Goal: Task Accomplishment & Management: Complete application form

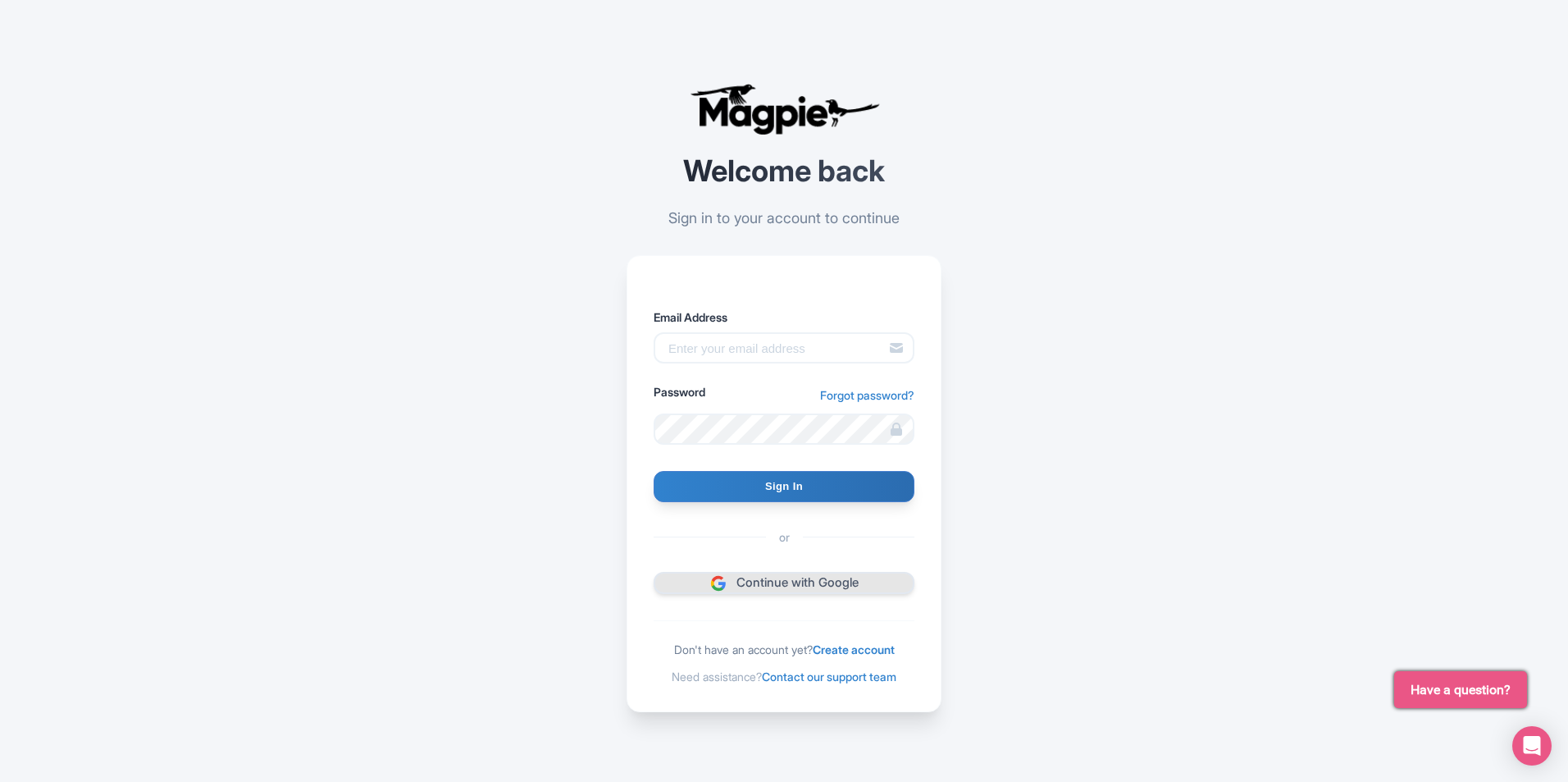
click at [802, 587] on link "Continue with Google" at bounding box center [784, 583] width 261 height 23
click at [717, 350] on input "Email Address" at bounding box center [784, 347] width 261 height 31
type input "[EMAIL_ADDRESS][DOMAIN_NAME]"
click at [858, 644] on link "Create account" at bounding box center [854, 648] width 82 height 14
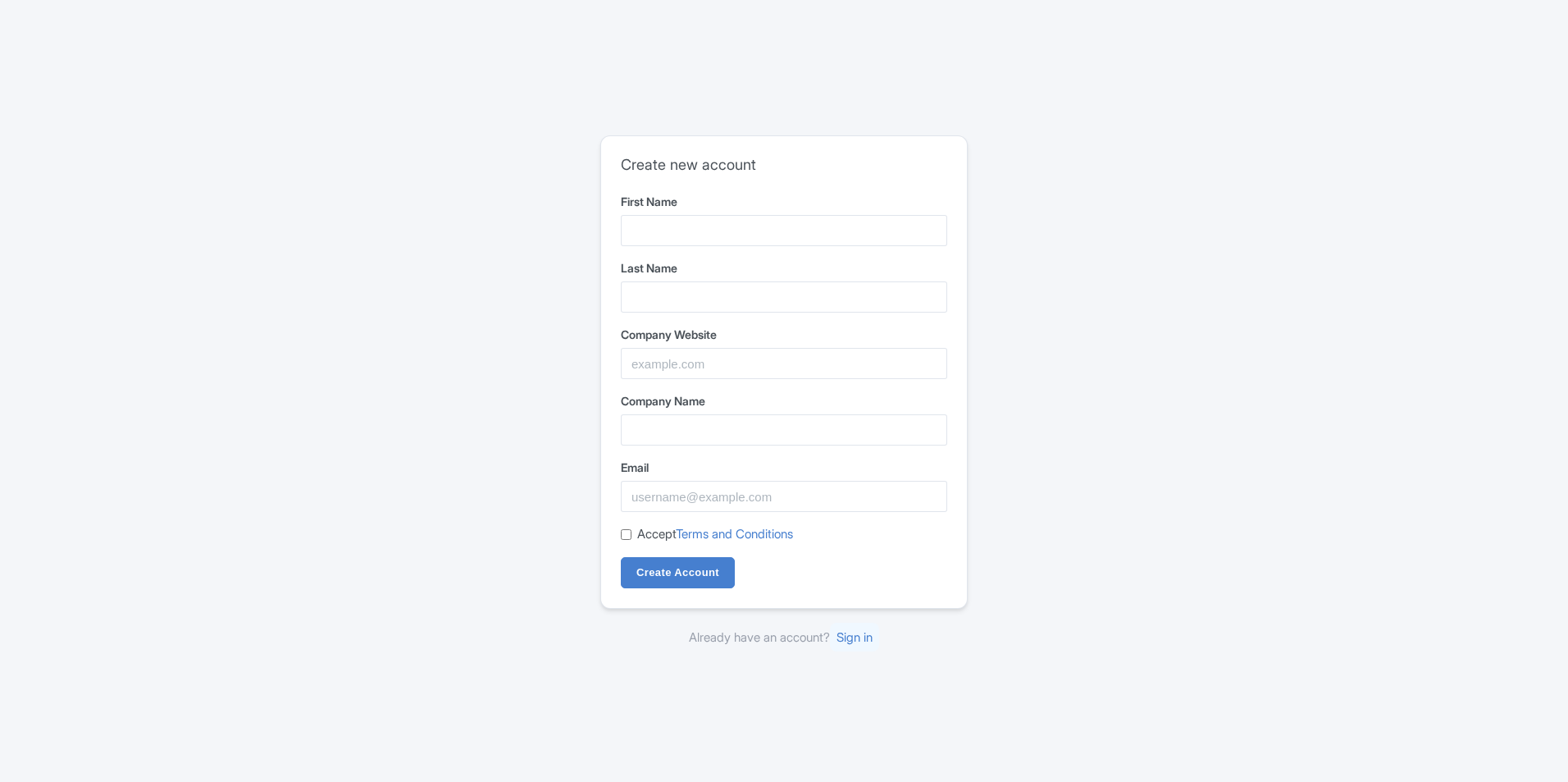
type input "Imran"
click at [712, 287] on input "Last Name" at bounding box center [784, 296] width 327 height 31
type input "Hossain"
click at [728, 352] on input "Company Website" at bounding box center [784, 363] width 327 height 31
type input "Quick Ridz"
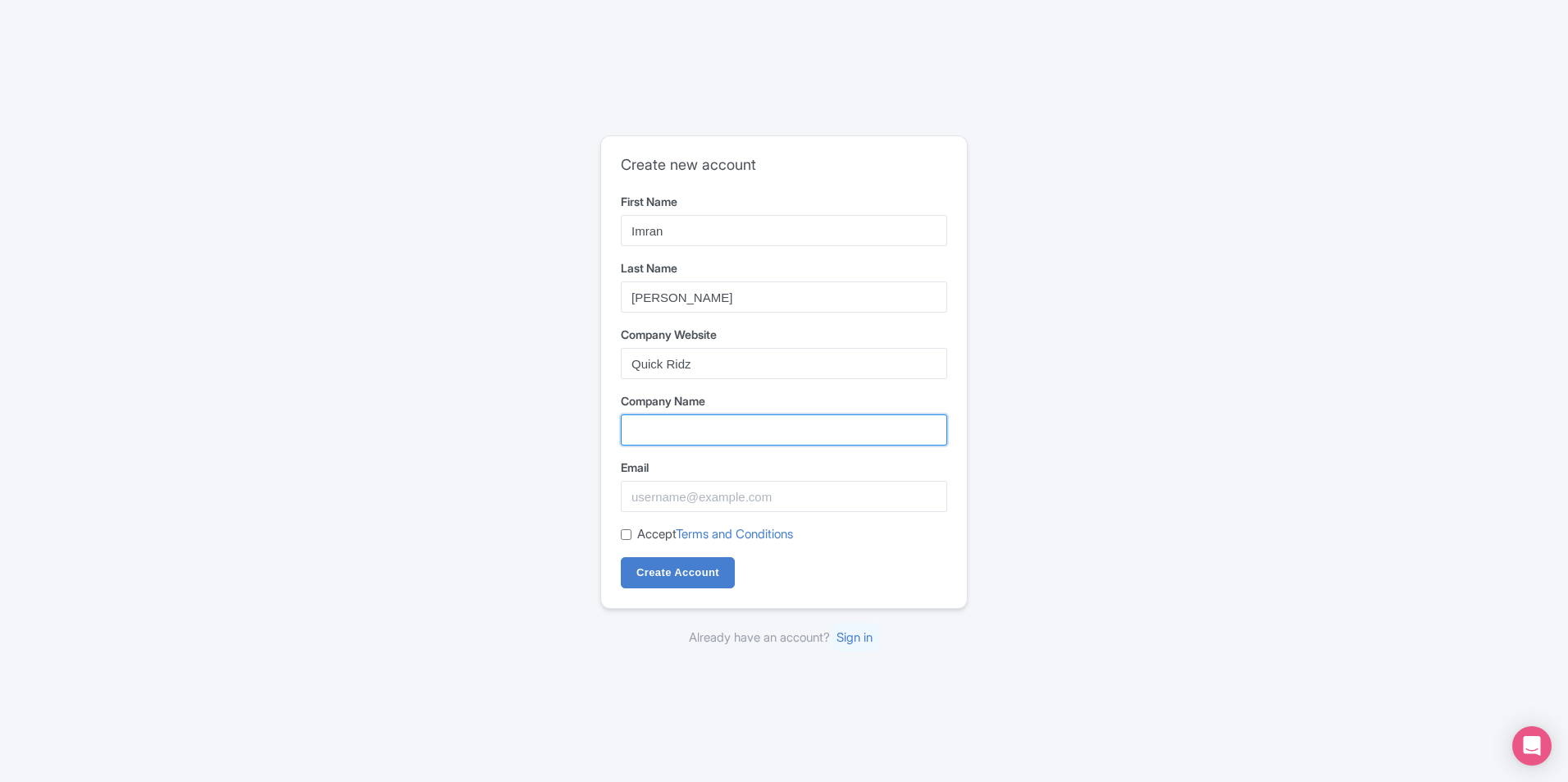
type input "Quick Ridz"
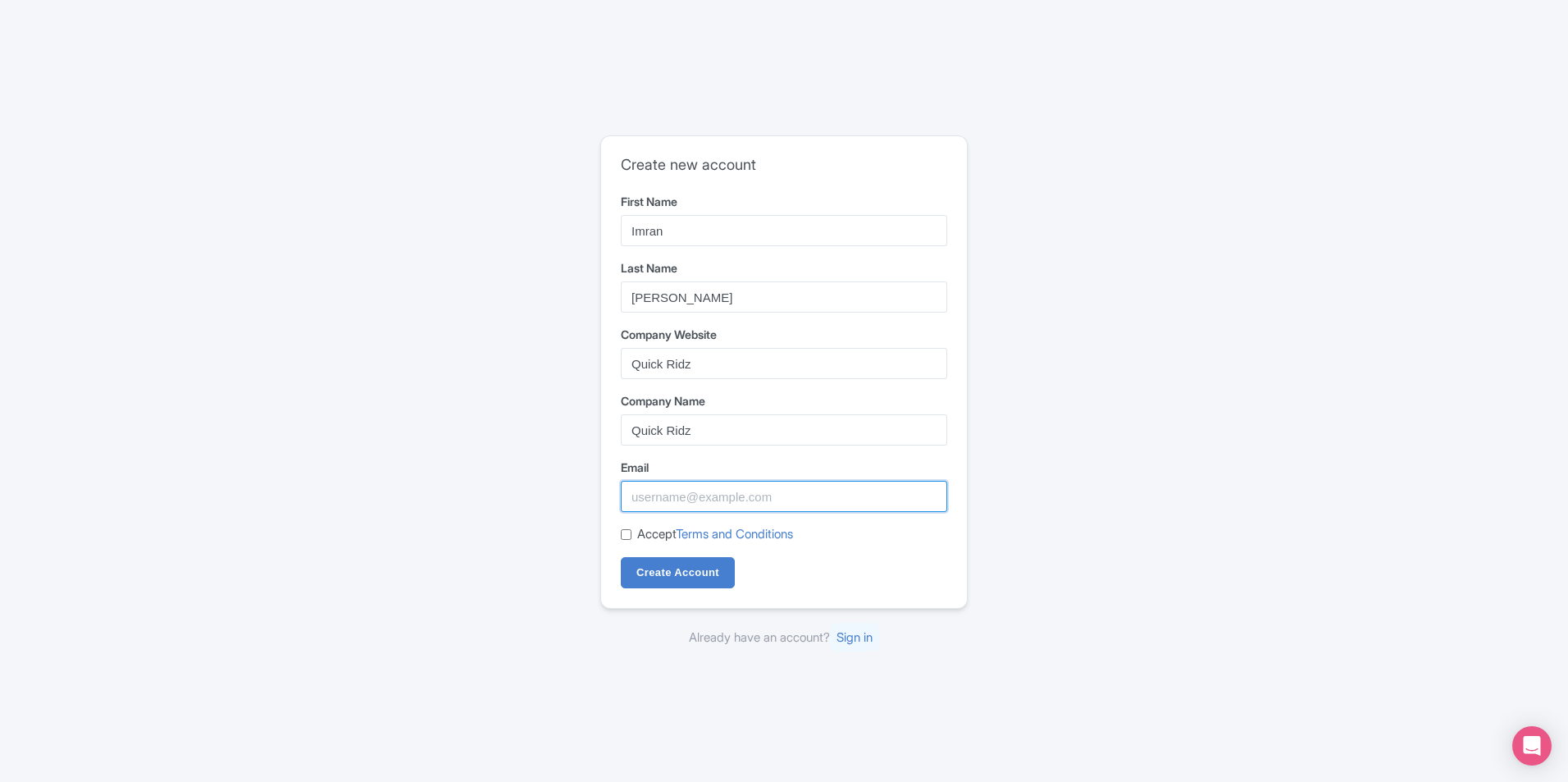
type input "[EMAIL_ADDRESS][DOMAIN_NAME]"
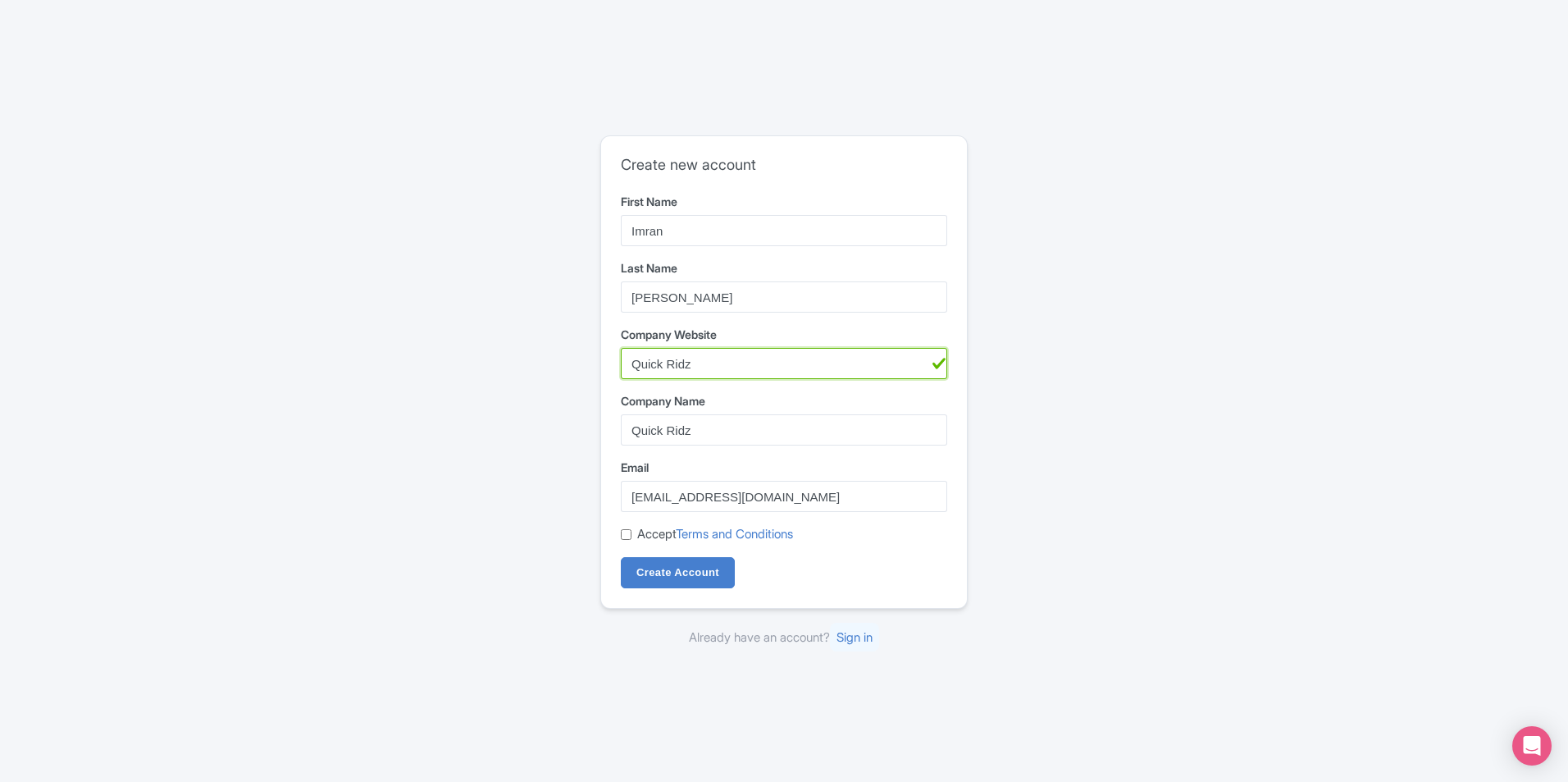
drag, startPoint x: 732, startPoint y: 367, endPoint x: 477, endPoint y: 359, distance: 255.1
click at [477, 360] on div "Create new account First Name Imran Last Name Hossain Company Website Quick Rid…" at bounding box center [784, 391] width 1050 height 525
paste input "https://quickridz.com/"
type input "https://quickridz.com/"
click at [628, 531] on input "Accept Terms and Conditions" at bounding box center [626, 534] width 10 height 10
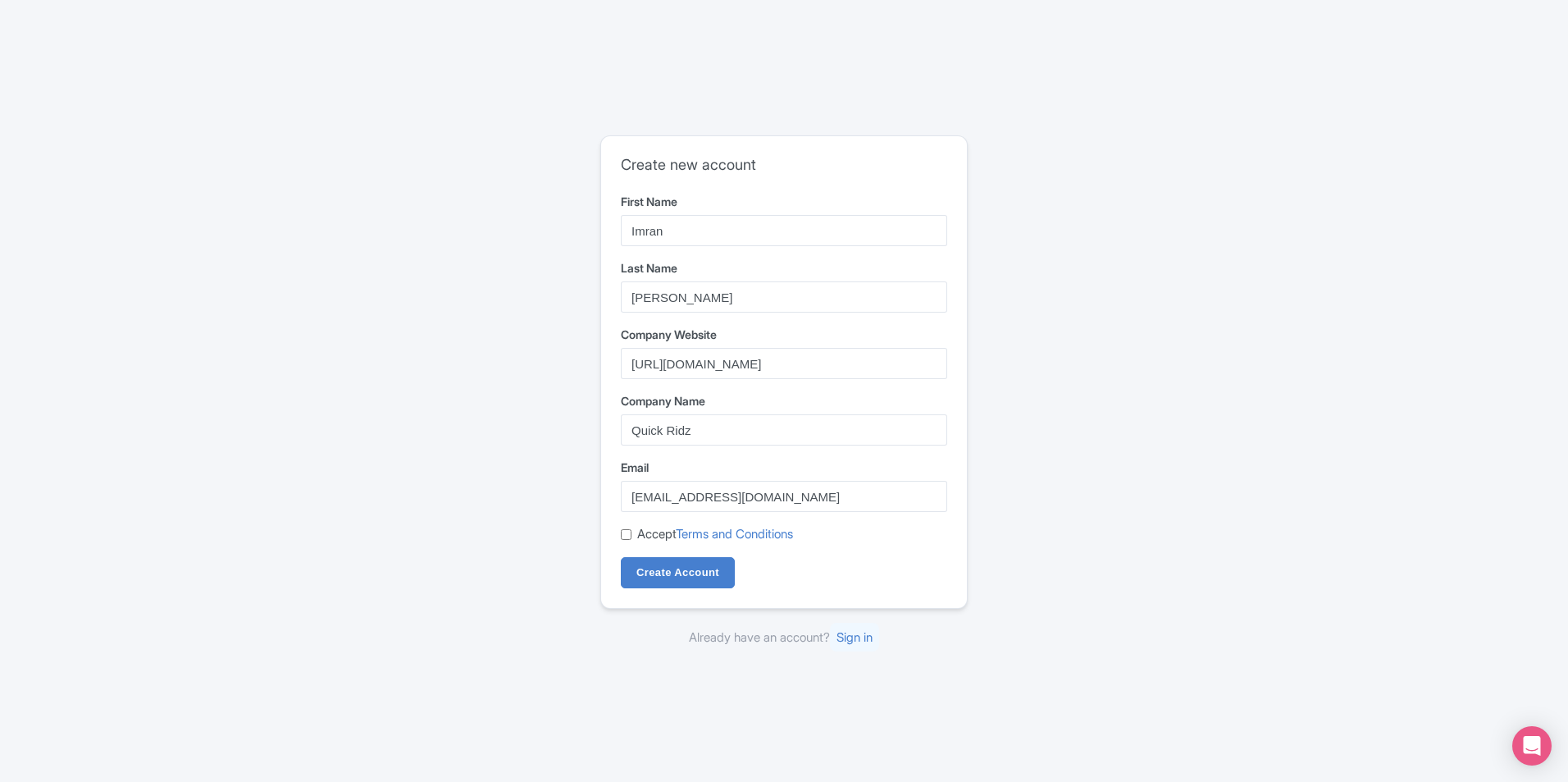
checkbox input "true"
click at [698, 571] on input "Create Account" at bounding box center [678, 572] width 114 height 31
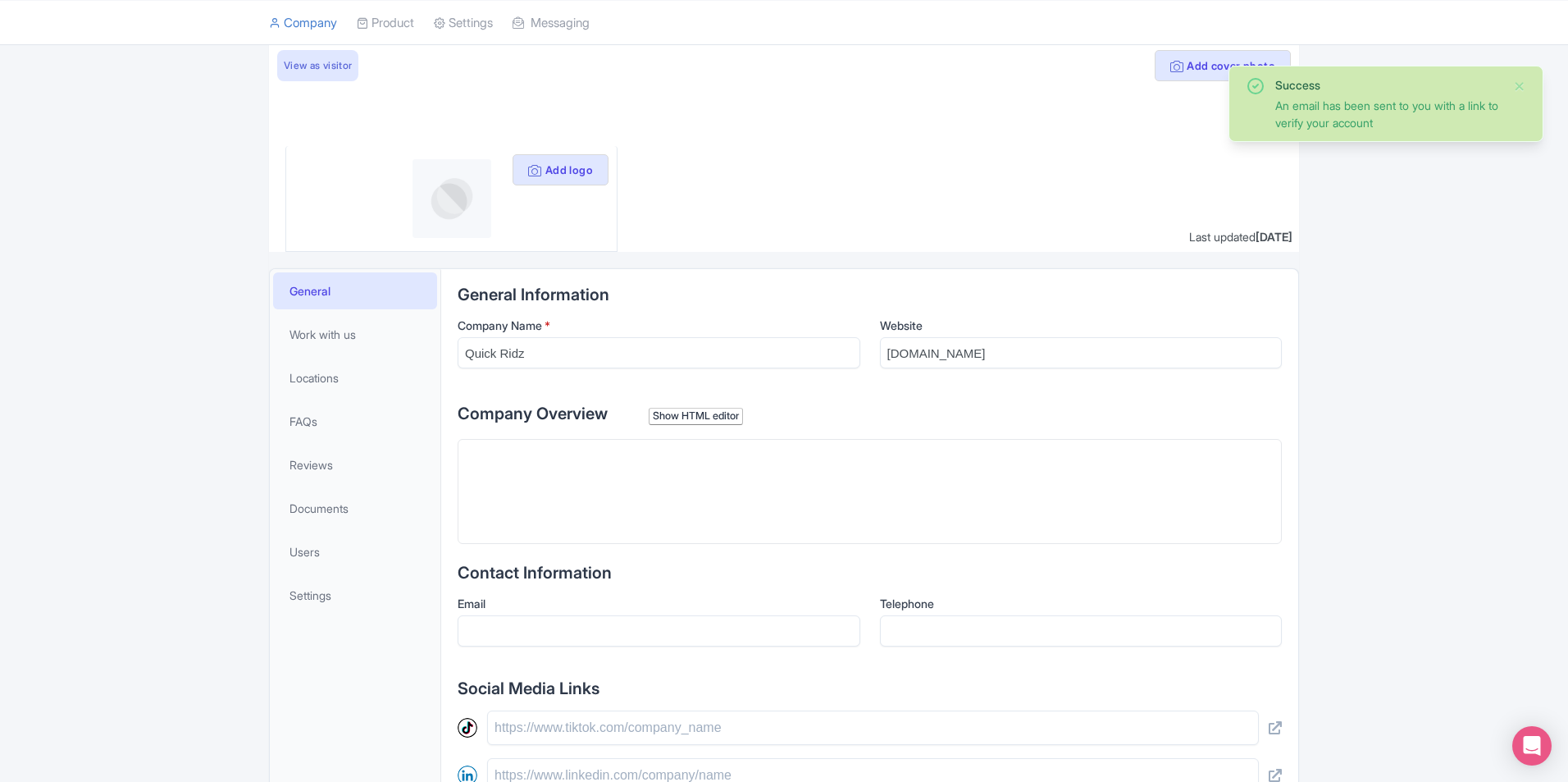
scroll to position [164, 0]
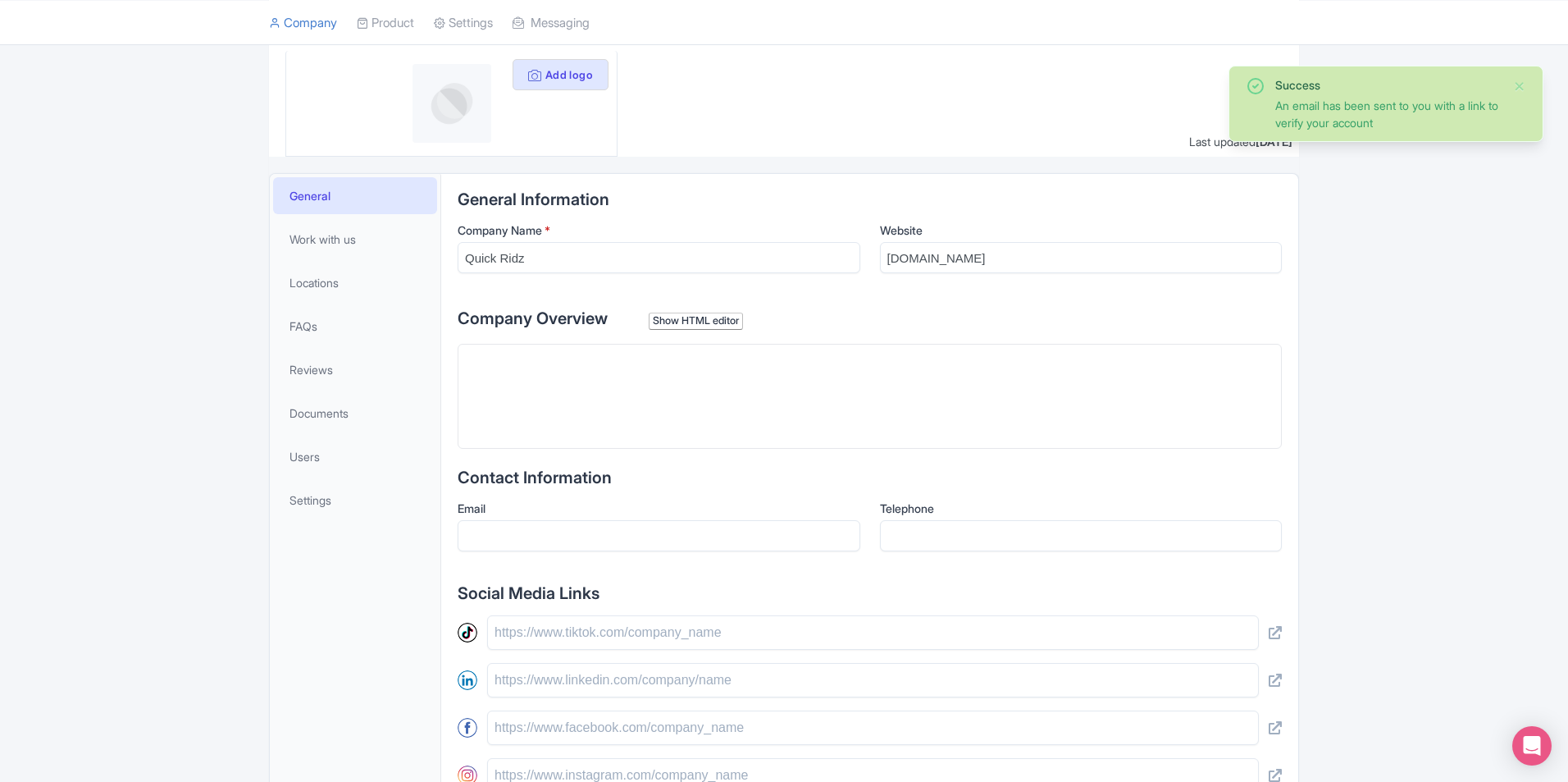
click at [641, 375] on trix-editor at bounding box center [870, 396] width 824 height 105
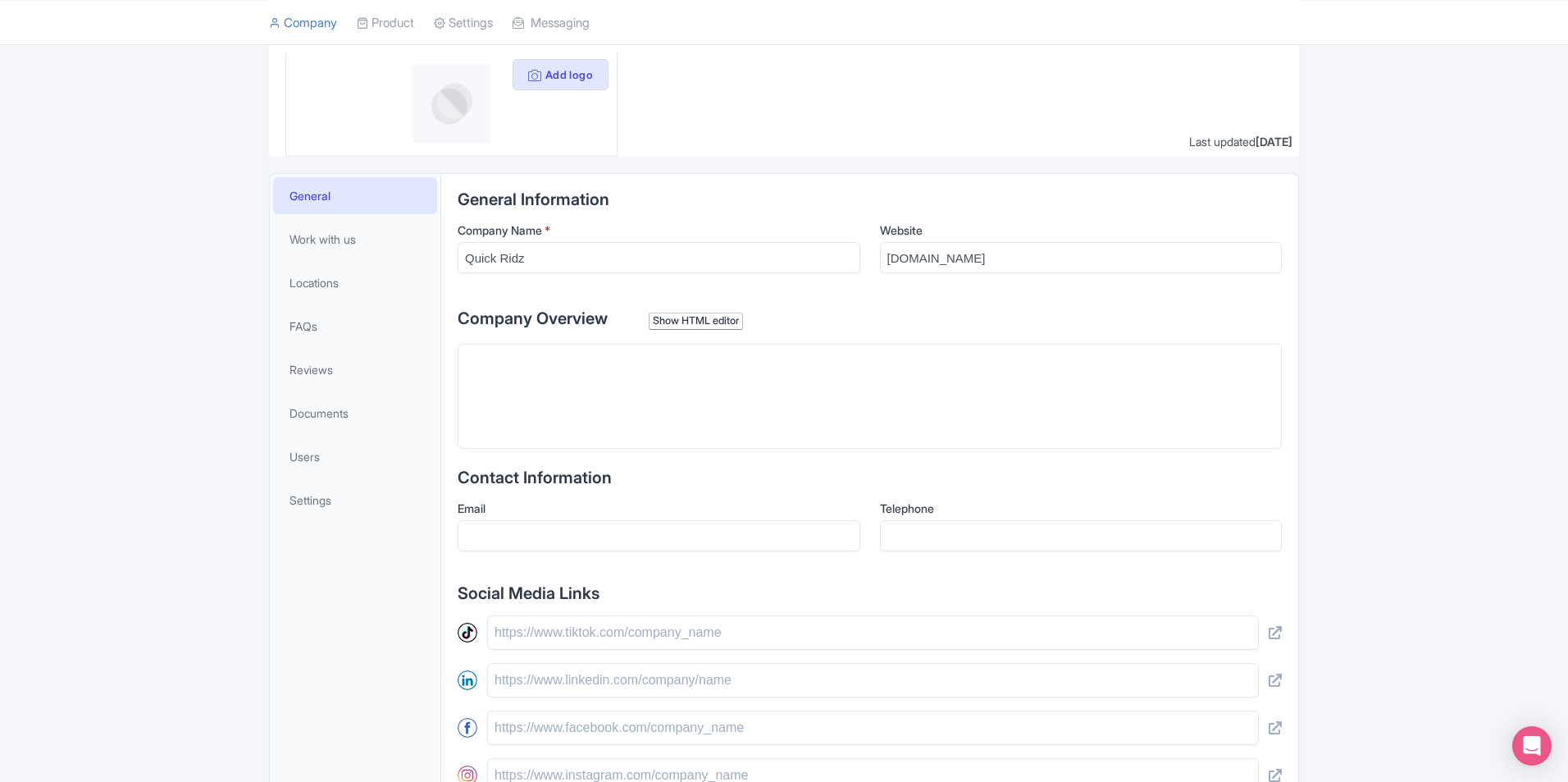
paste trix-editor "<div>Welcome to Quick Ridz, your trusted partner for seamless car rental servic…"
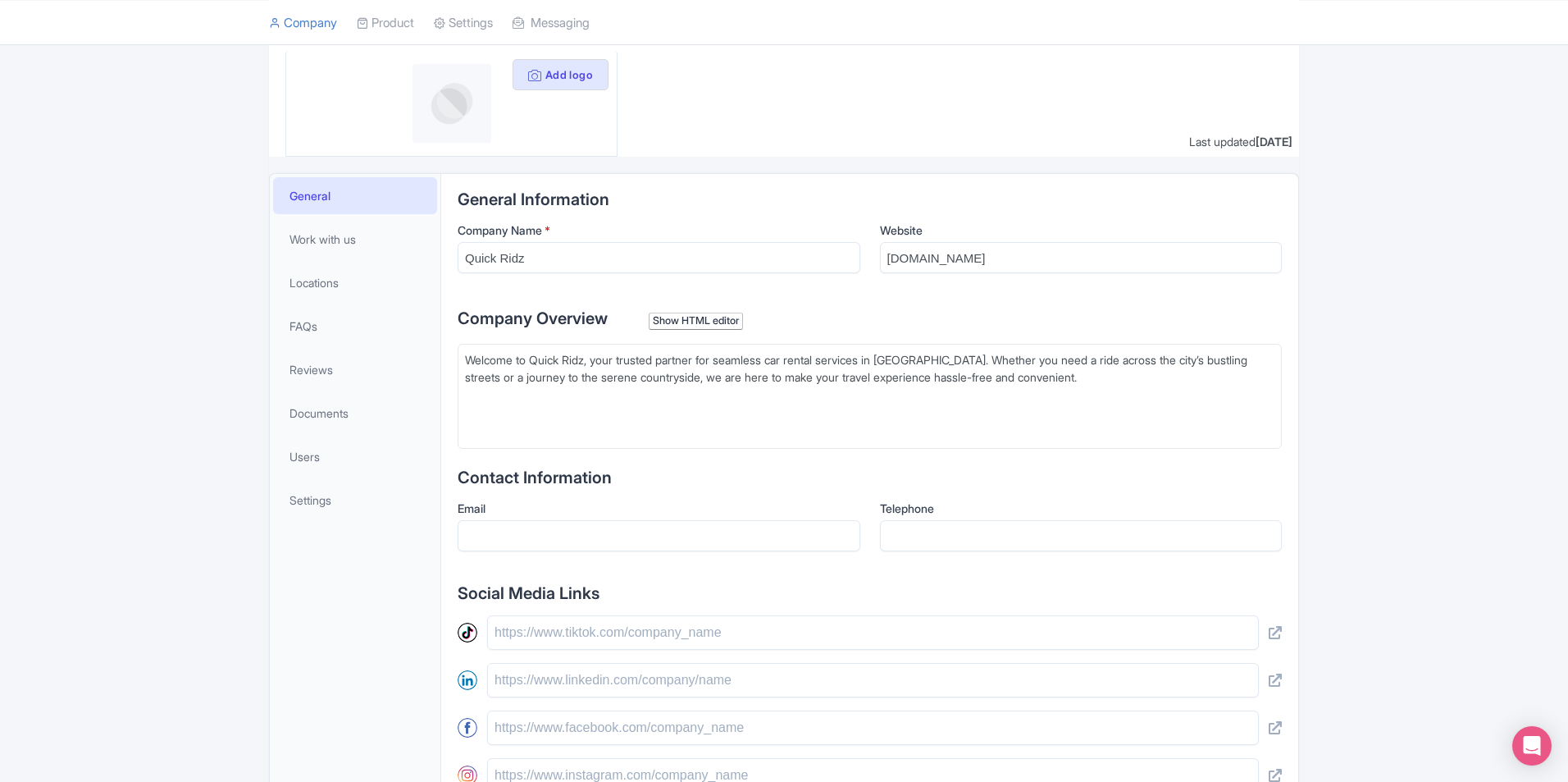
type trix-editor "<div>Welcome to Quick Ridz, your trusted partner for seamless car rental servic…"
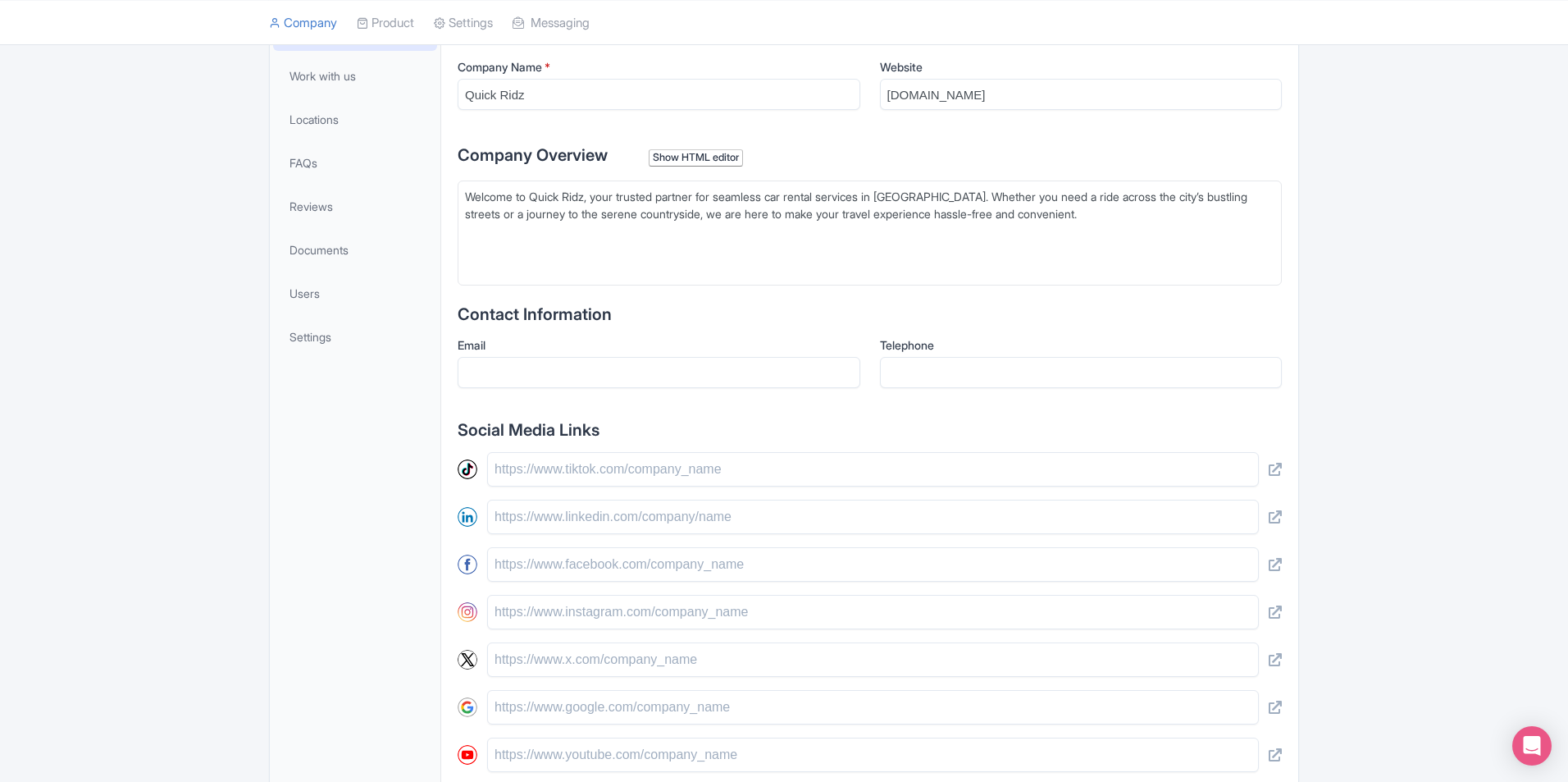
scroll to position [328, 0]
click at [610, 392] on div "Email" at bounding box center [659, 367] width 403 height 65
click at [640, 370] on input "Email" at bounding box center [659, 371] width 403 height 31
type input "[EMAIL_ADDRESS][DOMAIN_NAME]"
click at [900, 366] on input "Telephone" at bounding box center [1081, 371] width 403 height 31
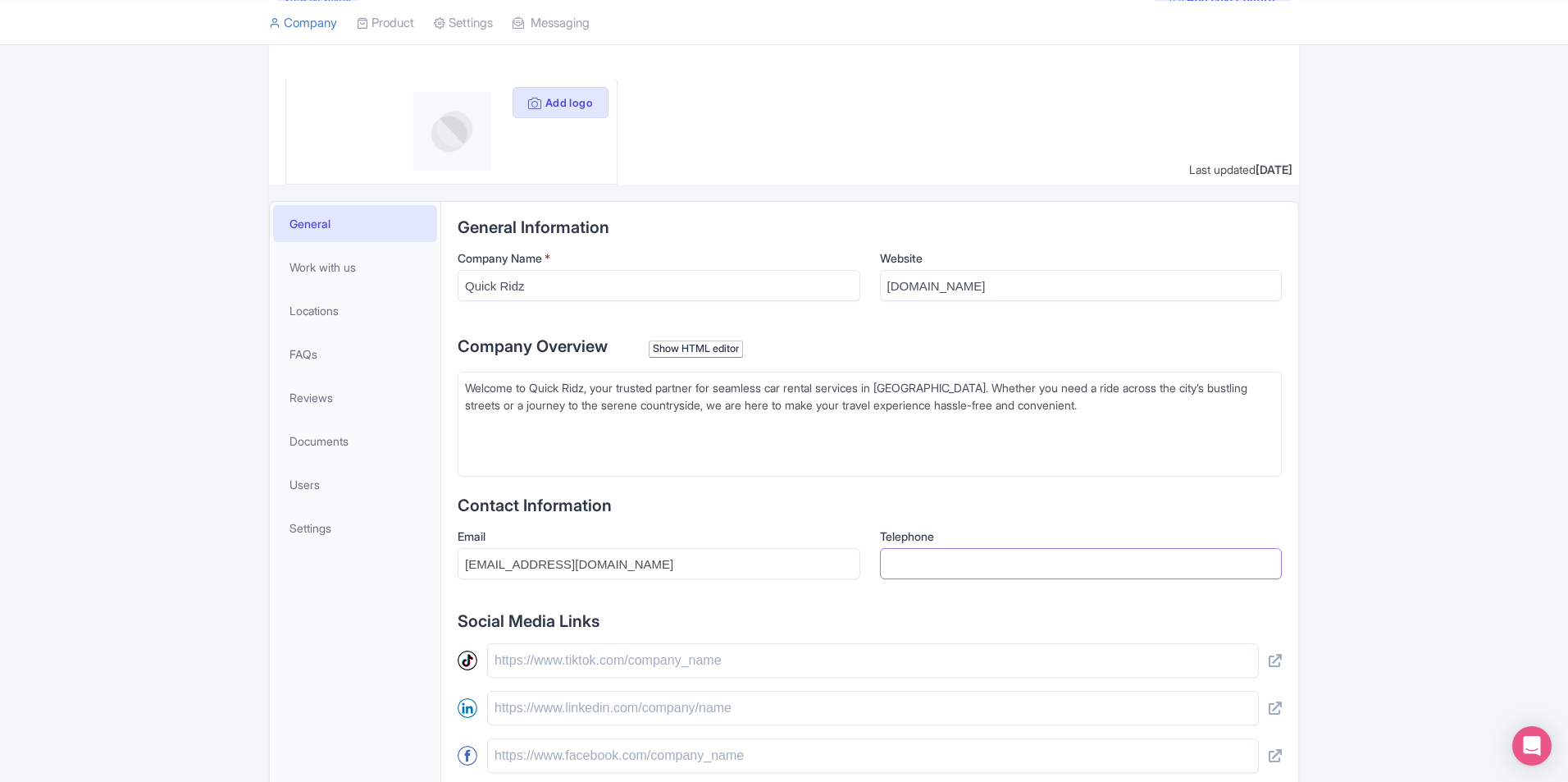
scroll to position [0, 0]
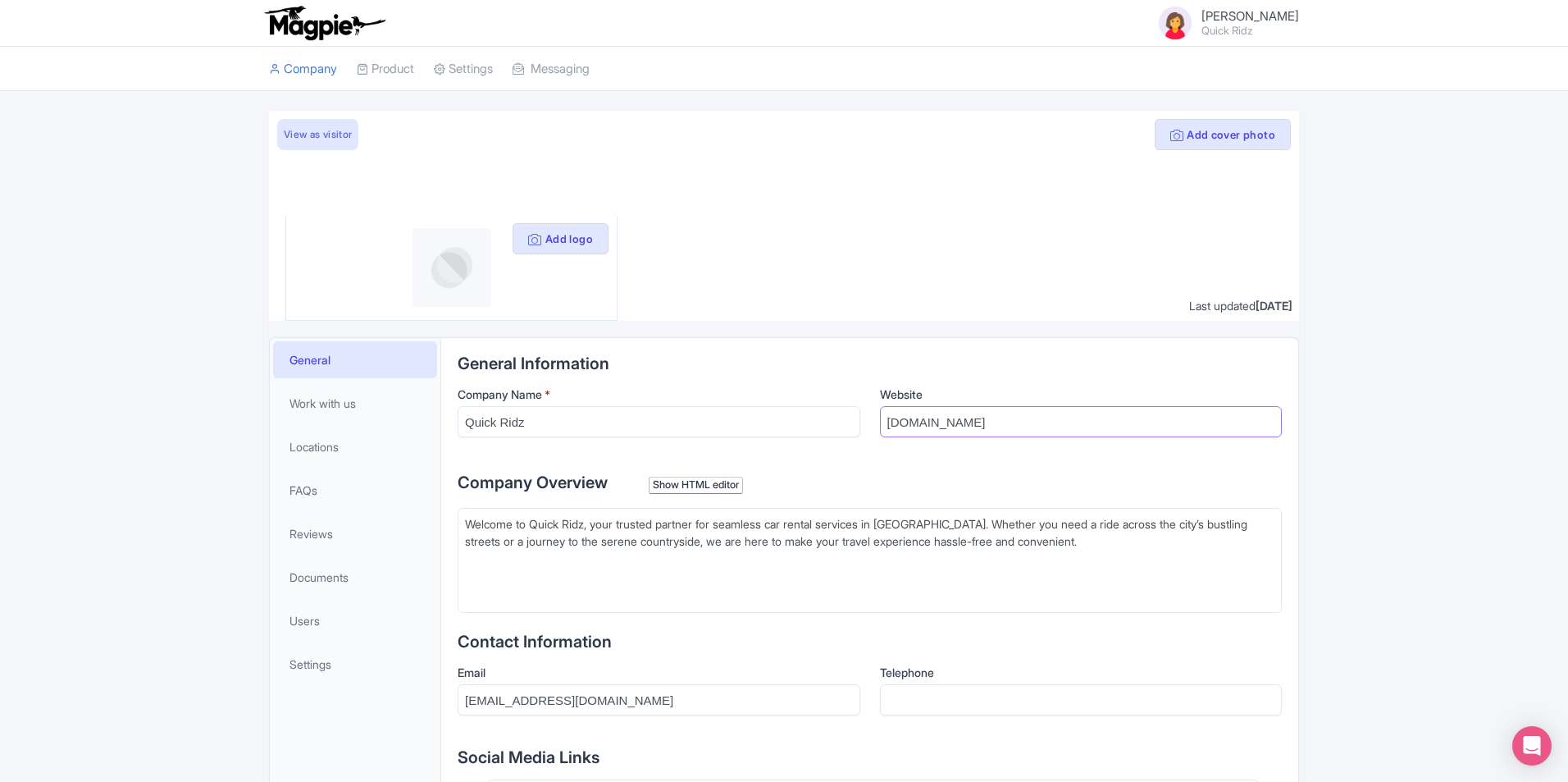
click at [949, 424] on input "[DOMAIN_NAME]" at bounding box center [1081, 421] width 403 height 31
click at [567, 245] on button "Add logo" at bounding box center [561, 238] width 96 height 31
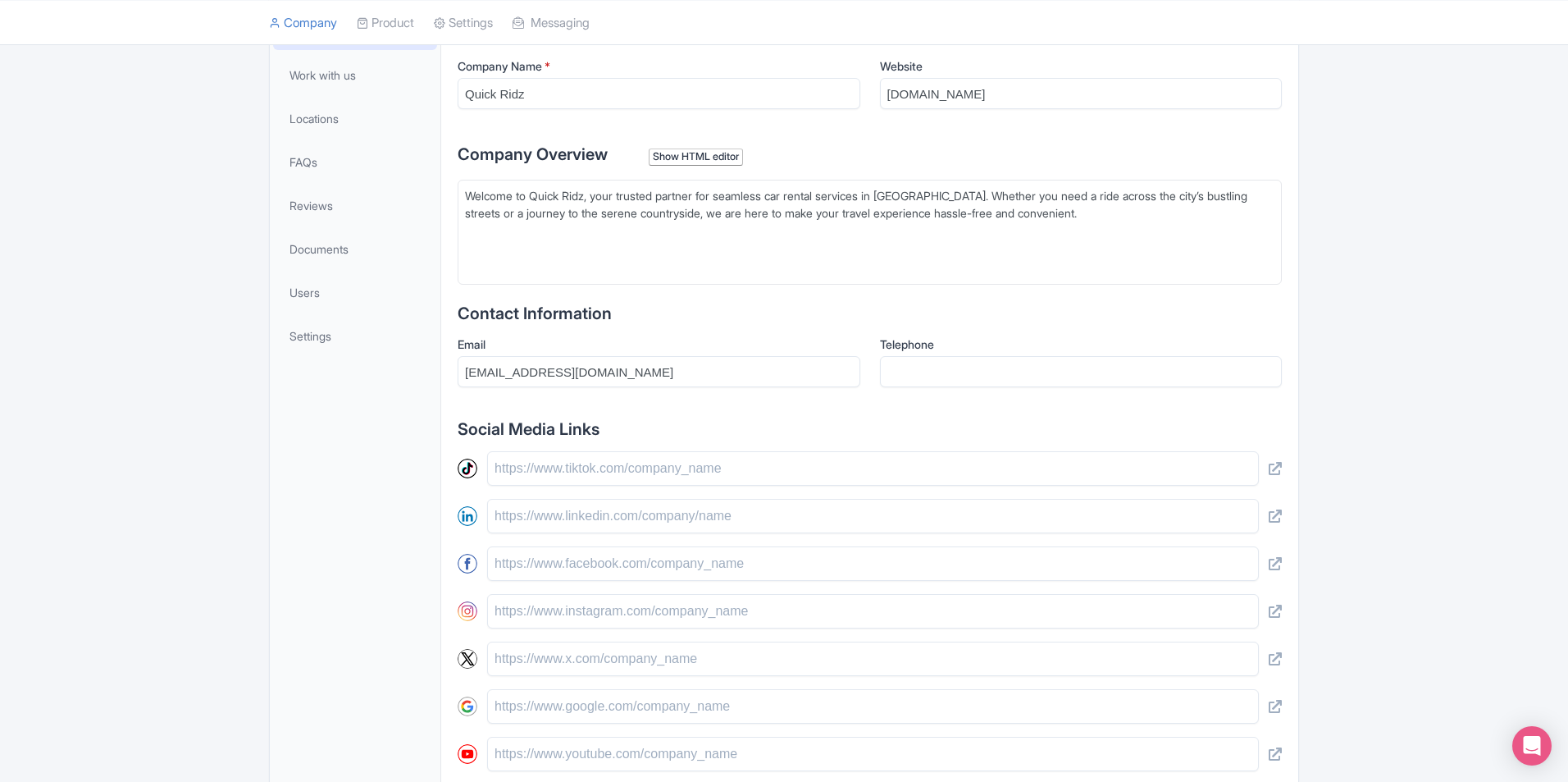
scroll to position [399, 0]
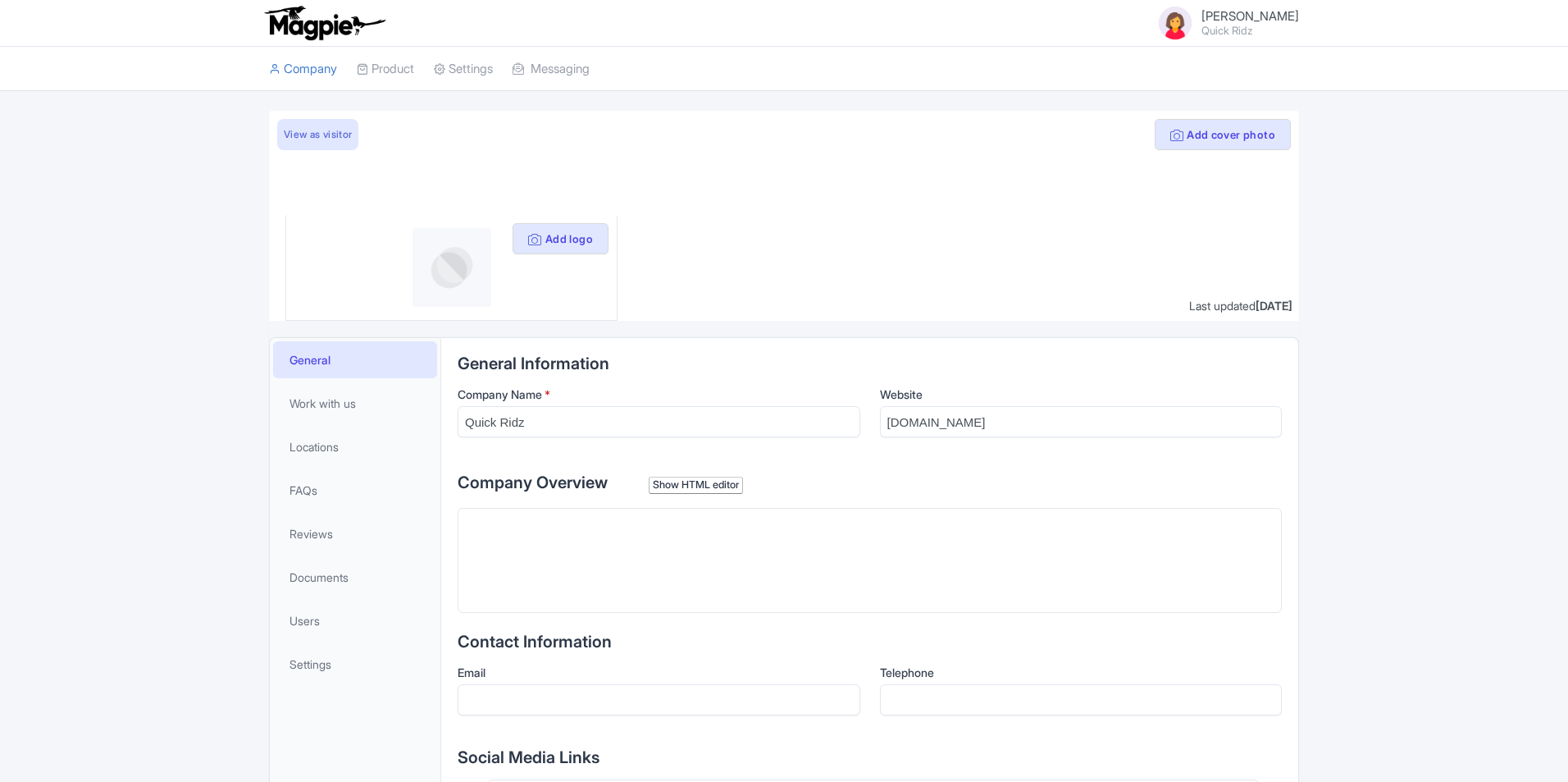
scroll to position [482, 0]
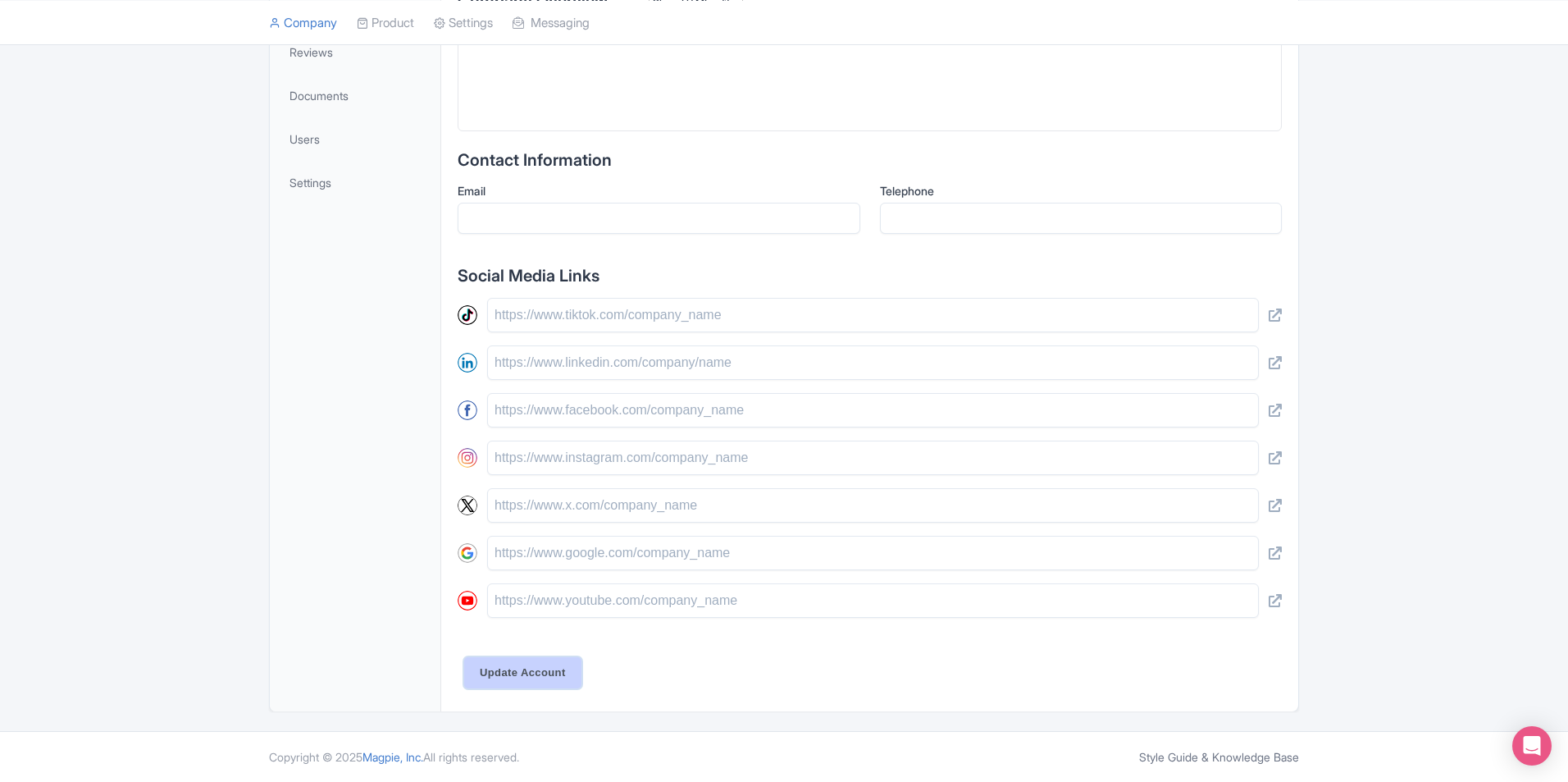
click at [546, 674] on input "Update Account" at bounding box center [522, 672] width 118 height 31
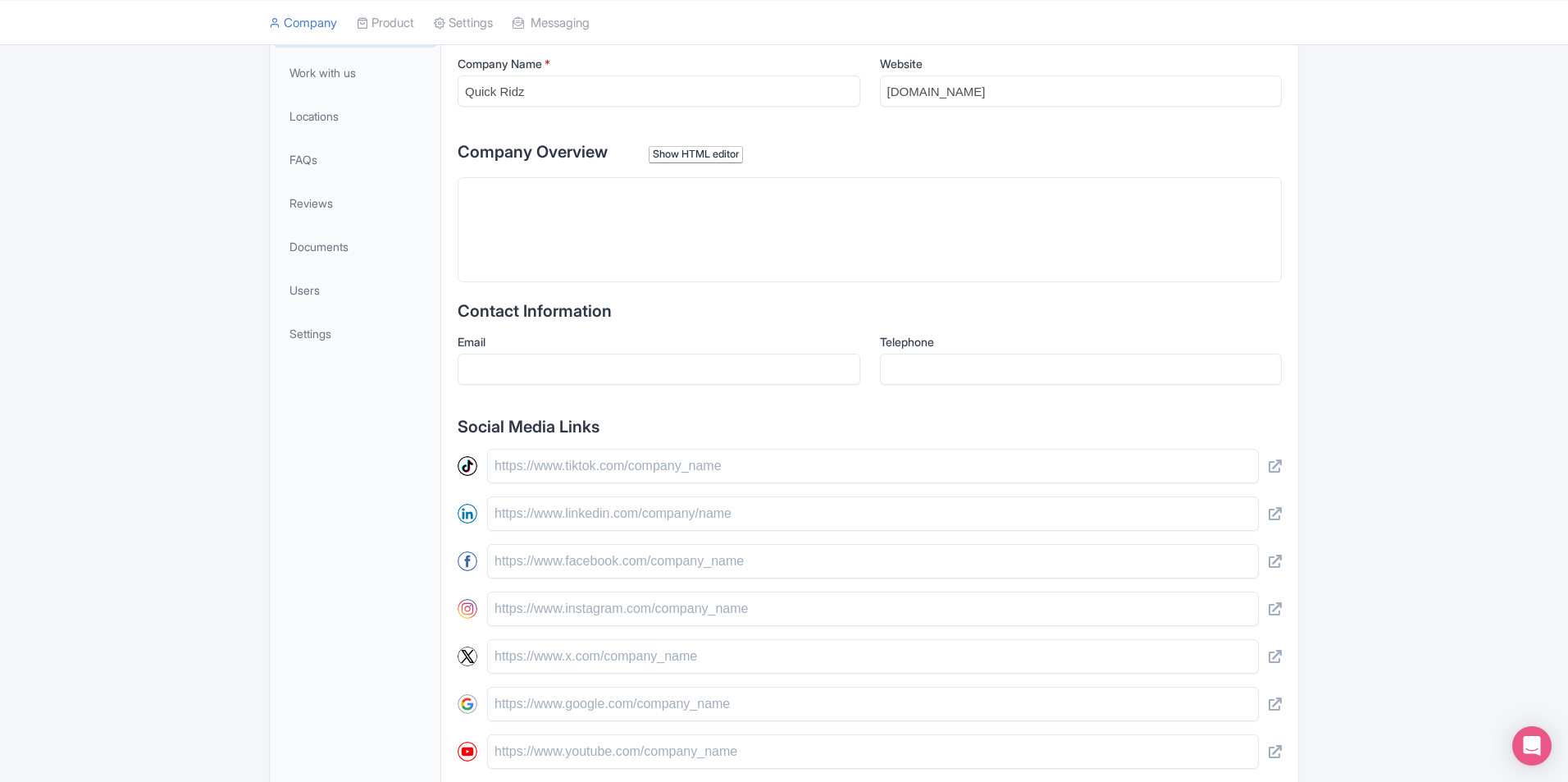
scroll to position [482, 0]
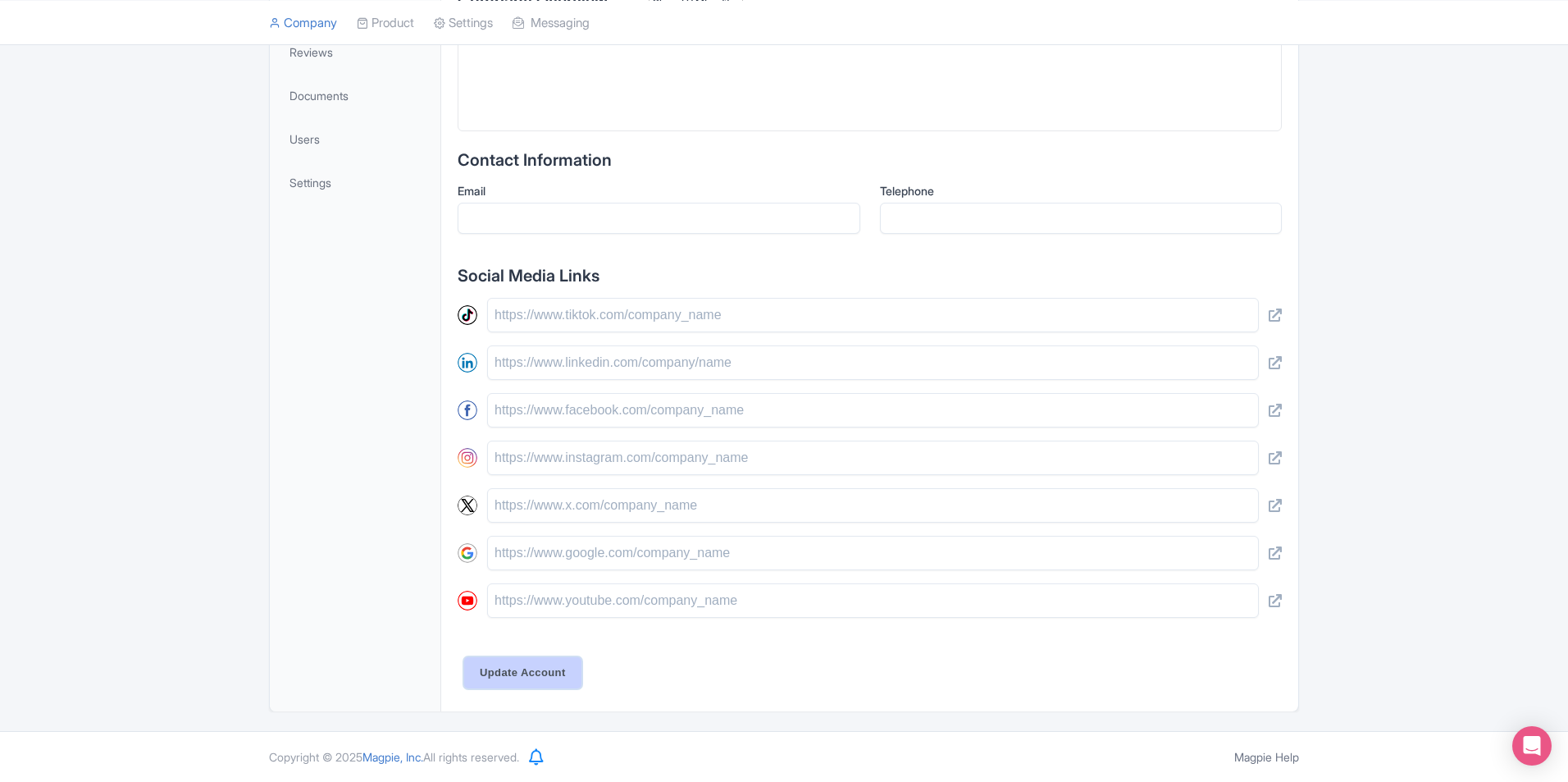
click at [543, 674] on input "Update Account" at bounding box center [522, 672] width 118 height 31
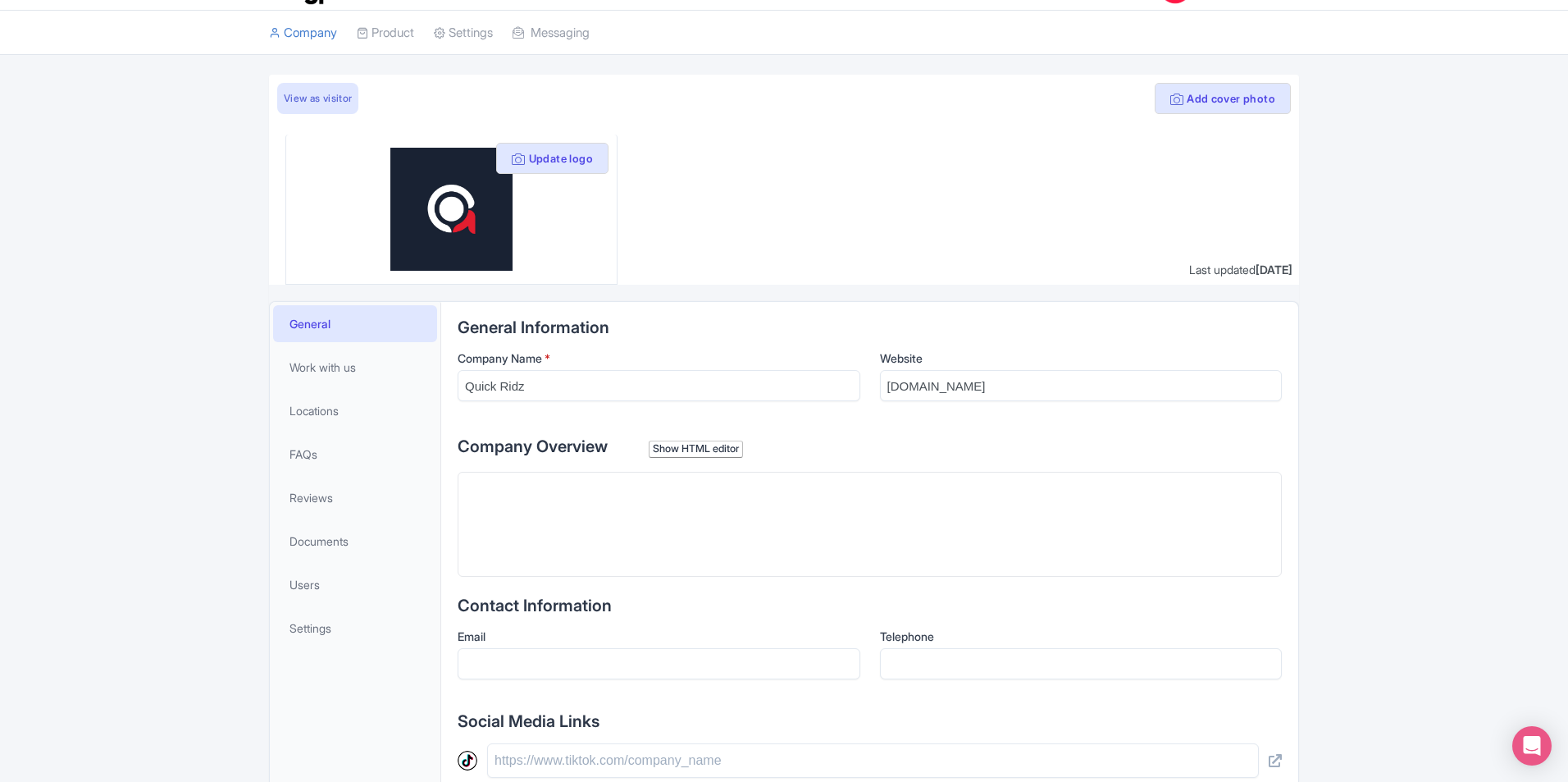
scroll to position [0, 0]
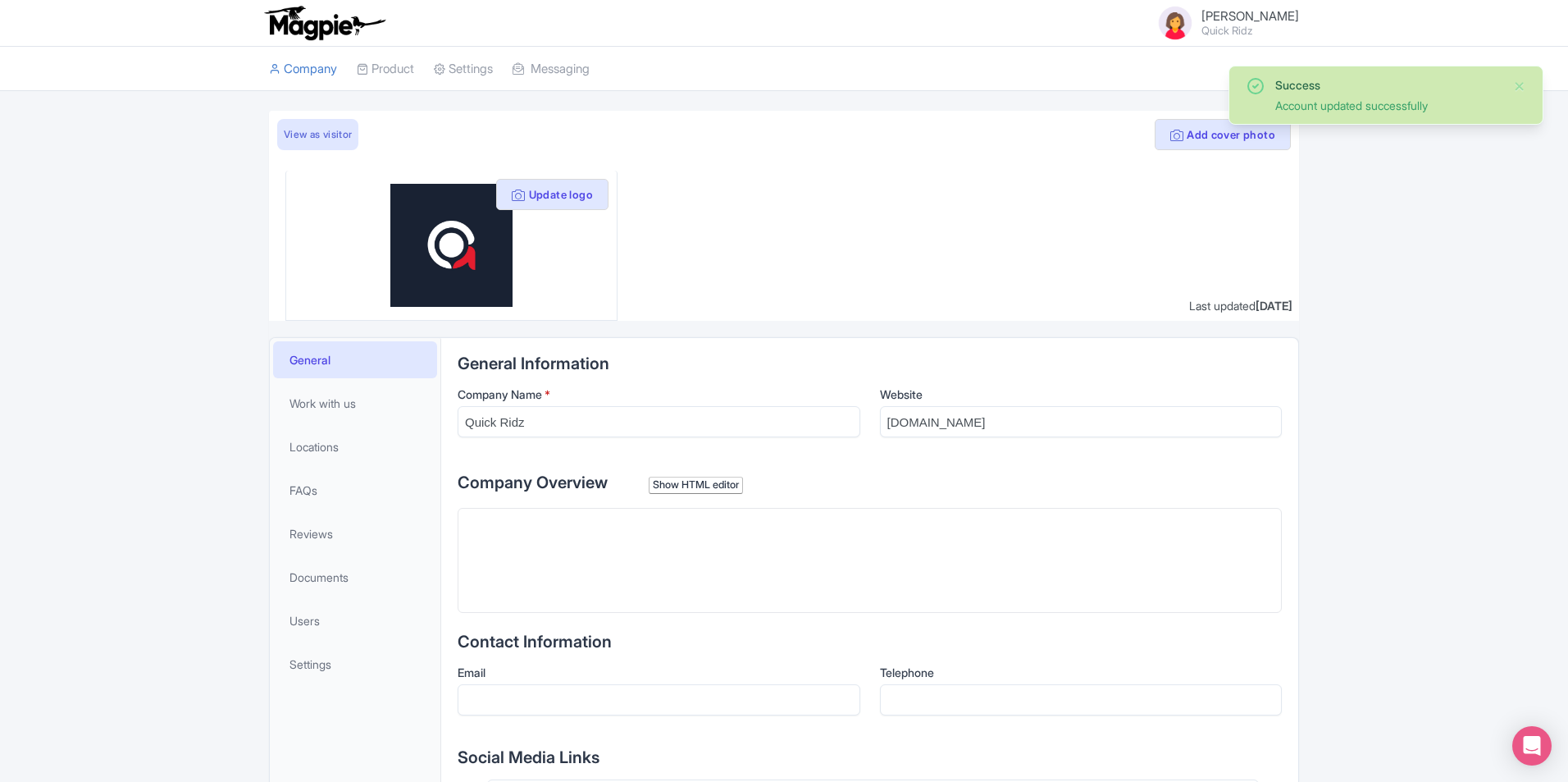
click at [1223, 22] on span "[PERSON_NAME]" at bounding box center [1251, 16] width 98 height 16
click at [1180, 73] on link "Users" at bounding box center [1221, 72] width 156 height 25
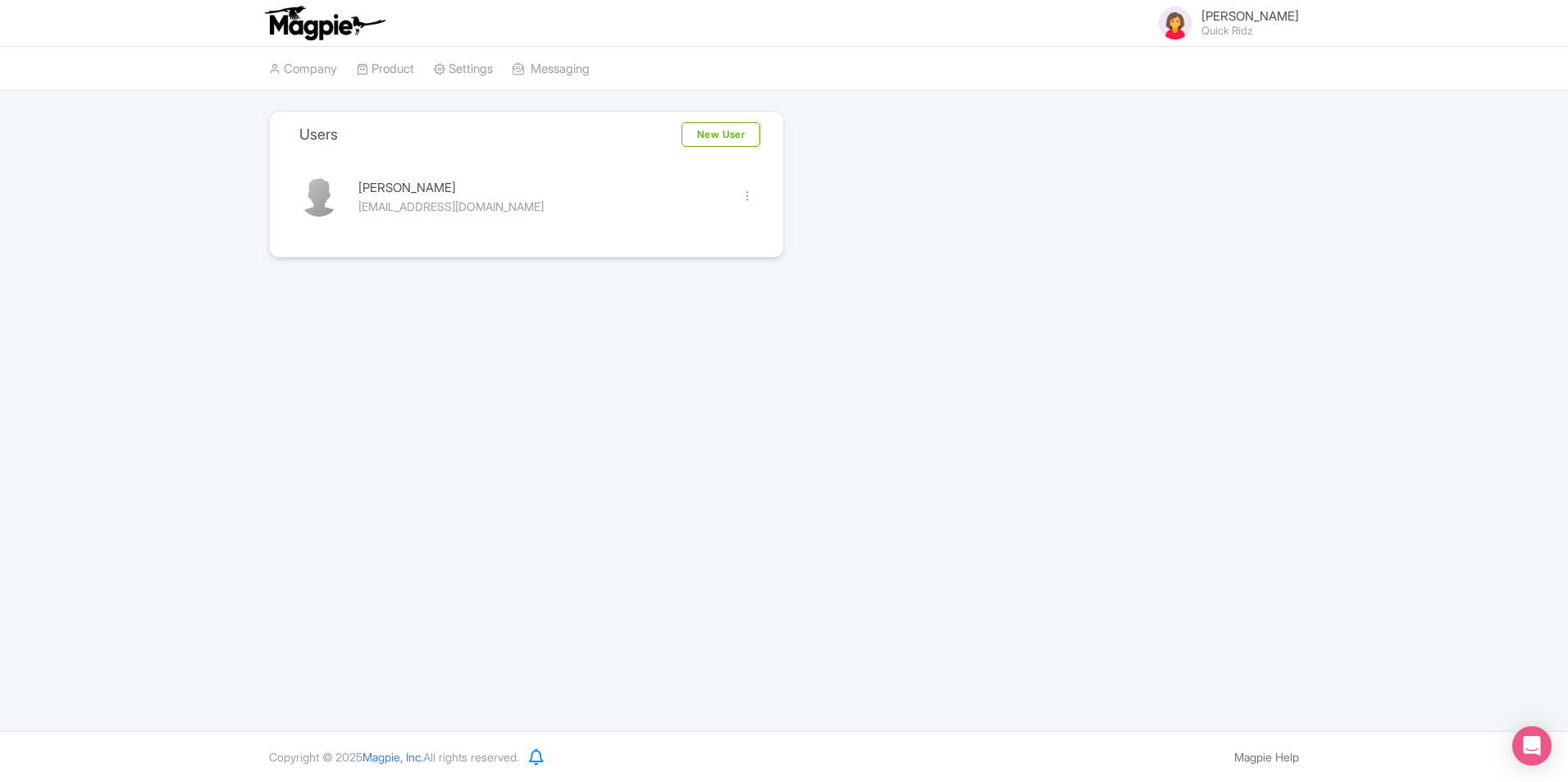
click at [1249, 25] on small "Quick Ridz" at bounding box center [1251, 30] width 98 height 10
click at [1209, 88] on link "Settings" at bounding box center [1221, 97] width 156 height 25
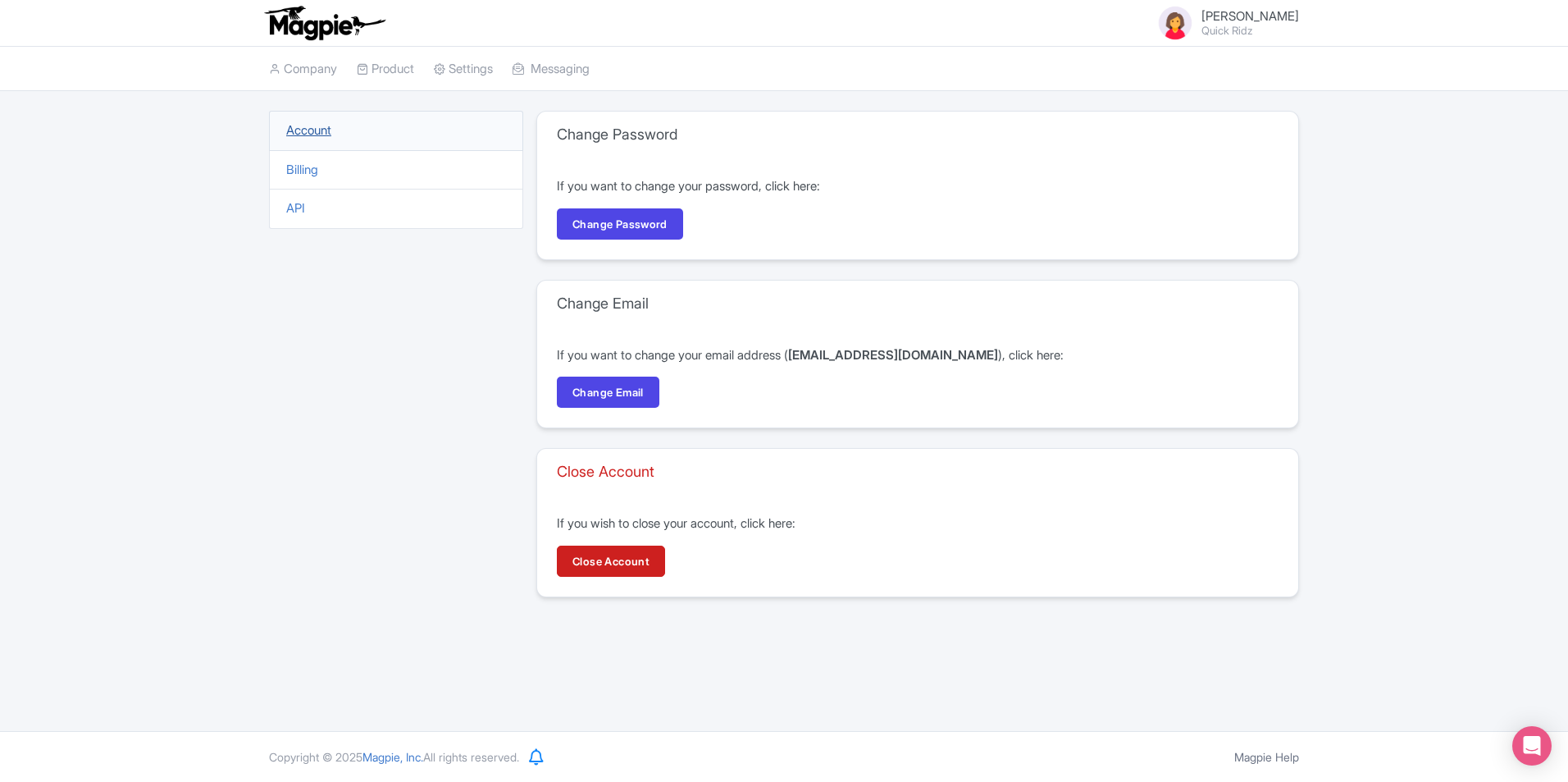
click at [320, 136] on link "Account" at bounding box center [309, 130] width 45 height 16
click at [1233, 22] on span "[PERSON_NAME]" at bounding box center [1251, 16] width 98 height 16
click at [1233, 31] on small "Quick Ridz" at bounding box center [1251, 30] width 98 height 10
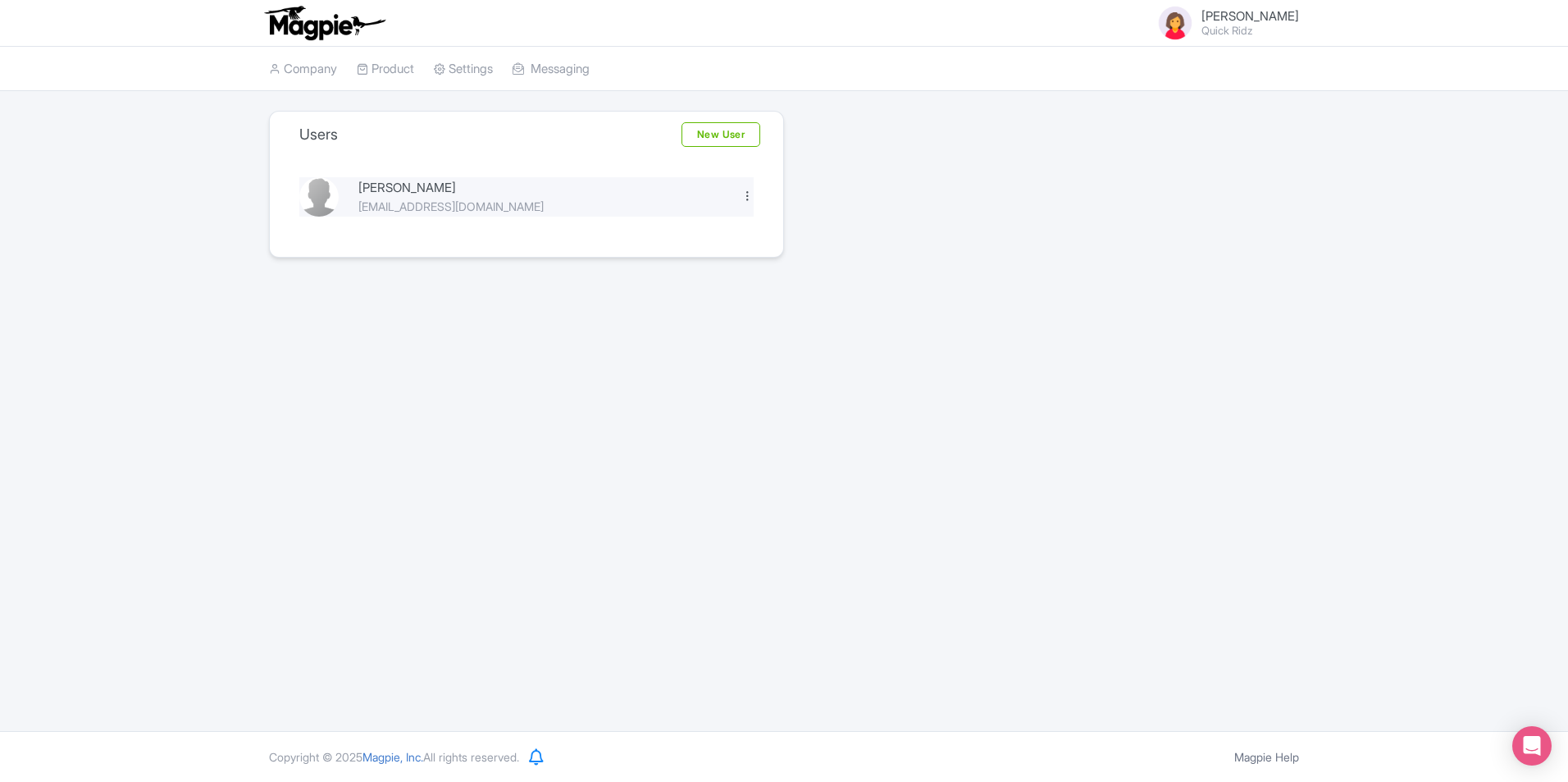
click at [745, 189] on div at bounding box center [747, 195] width 12 height 12
click at [856, 195] on div "Users New User Imran Hossain theimran430@gmail.com Edit Delete" at bounding box center [784, 184] width 1050 height 147
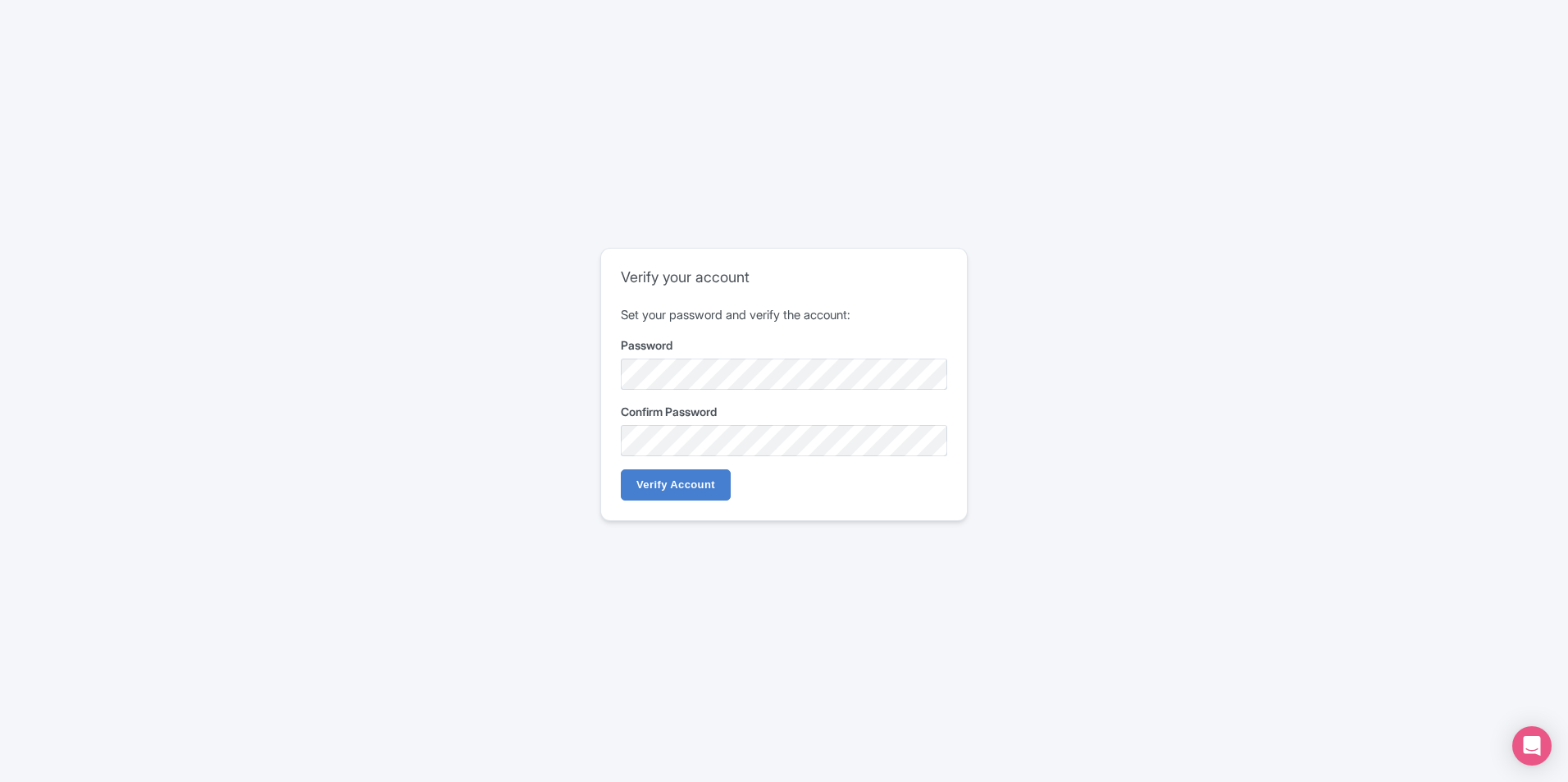
click at [621, 470] on input "Verify Account" at bounding box center [676, 485] width 110 height 31
click at [704, 494] on input "Verify Account" at bounding box center [676, 485] width 110 height 31
